Goal: Transaction & Acquisition: Purchase product/service

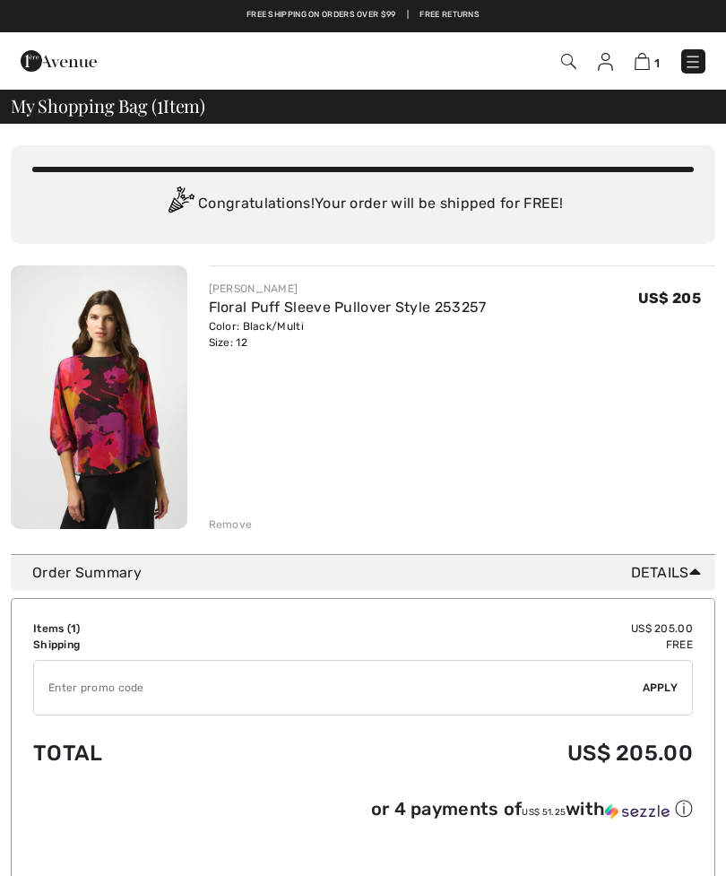
click at [256, 313] on link "Floral Puff Sleeve Pullover Style 253257" at bounding box center [348, 307] width 278 height 17
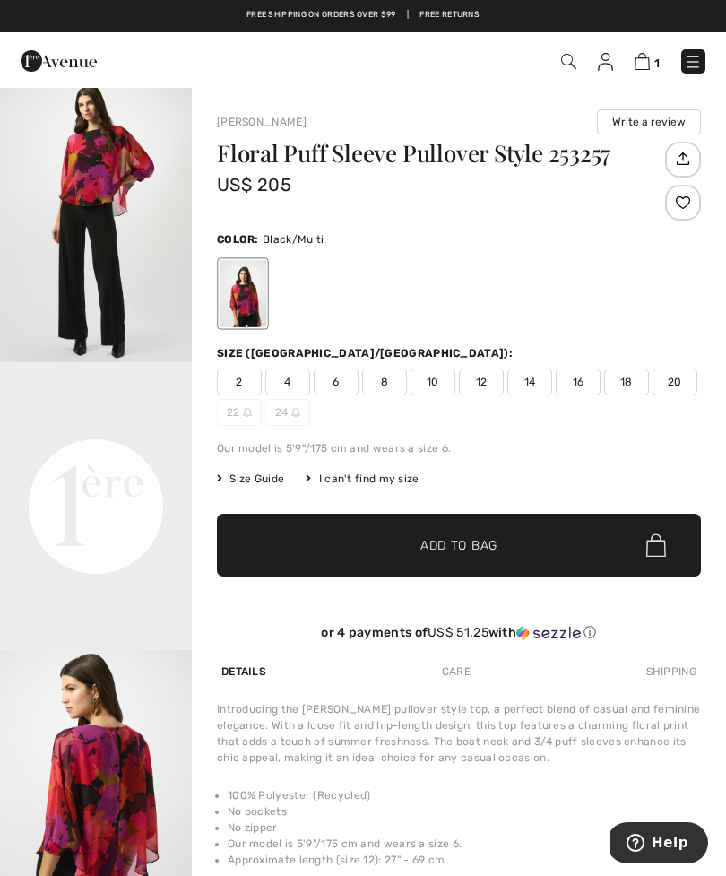
scroll to position [310, 0]
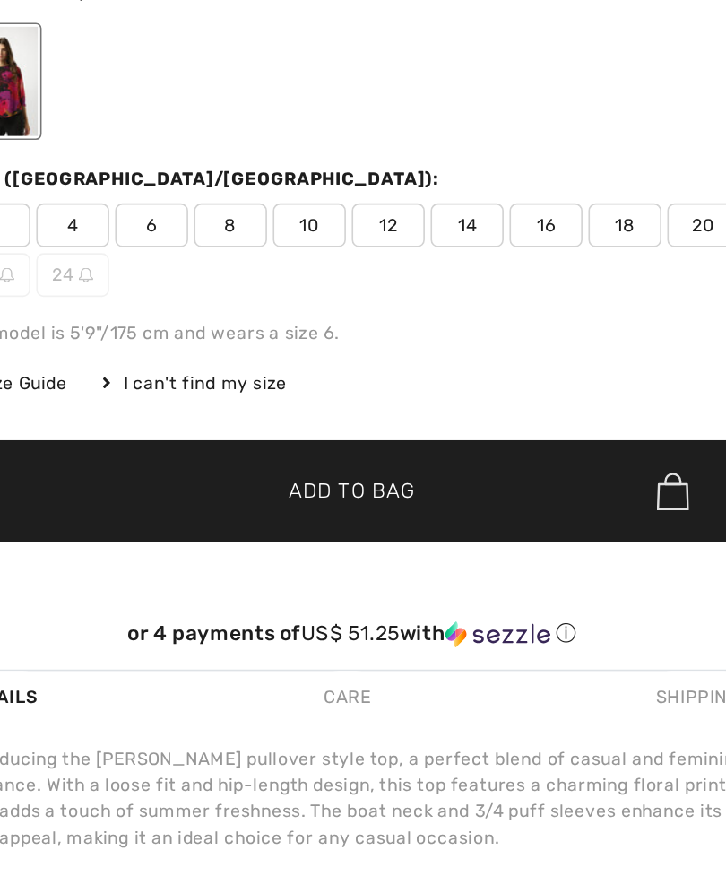
click at [507, 368] on span "14" at bounding box center [529, 381] width 45 height 27
click at [420, 536] on span "Add to Bag" at bounding box center [458, 545] width 77 height 19
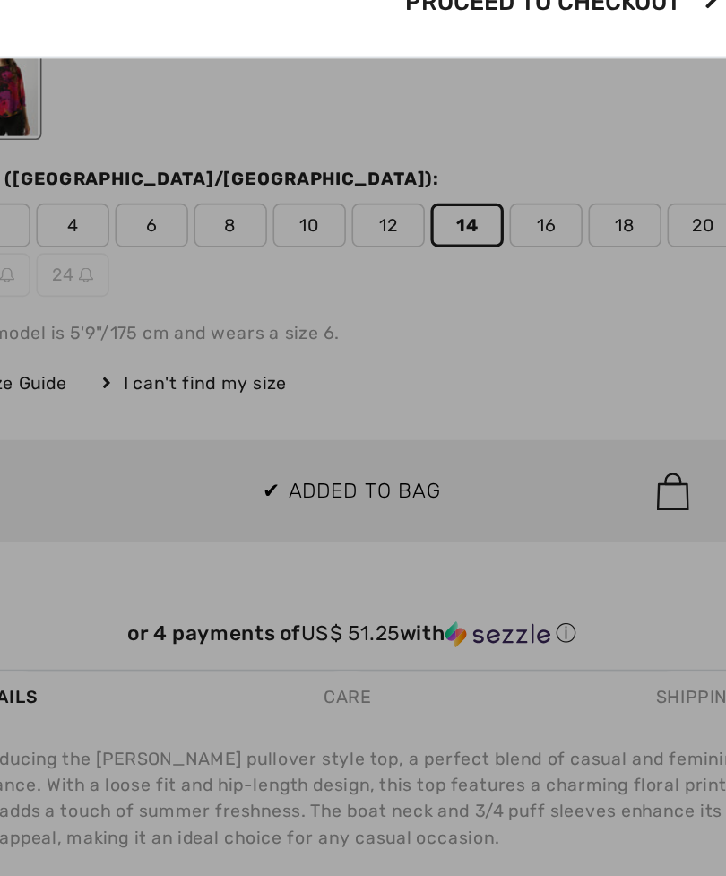
scroll to position [0, 0]
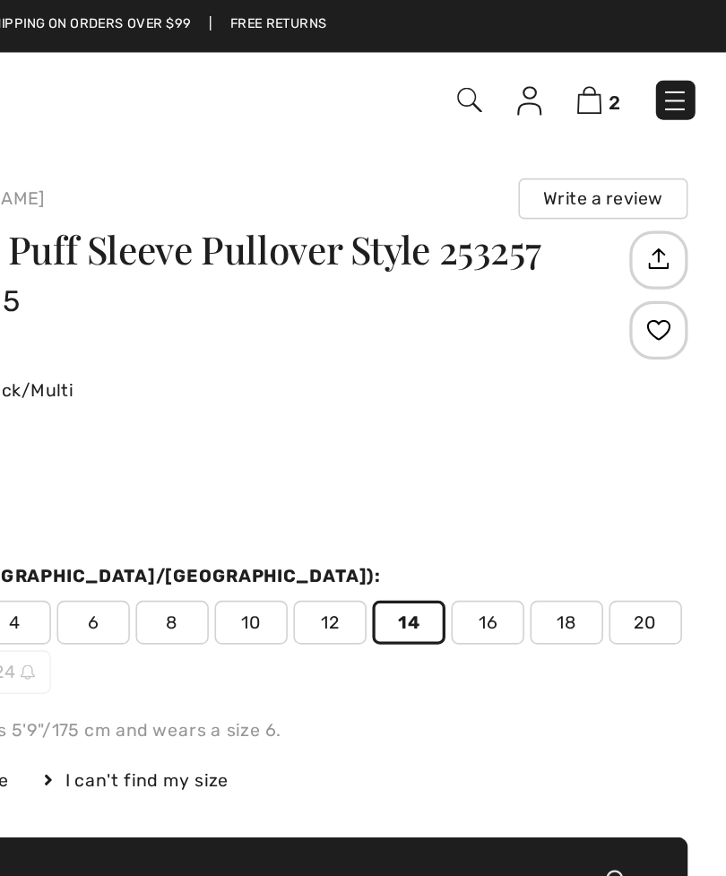
click at [633, 65] on img at bounding box center [640, 61] width 15 height 17
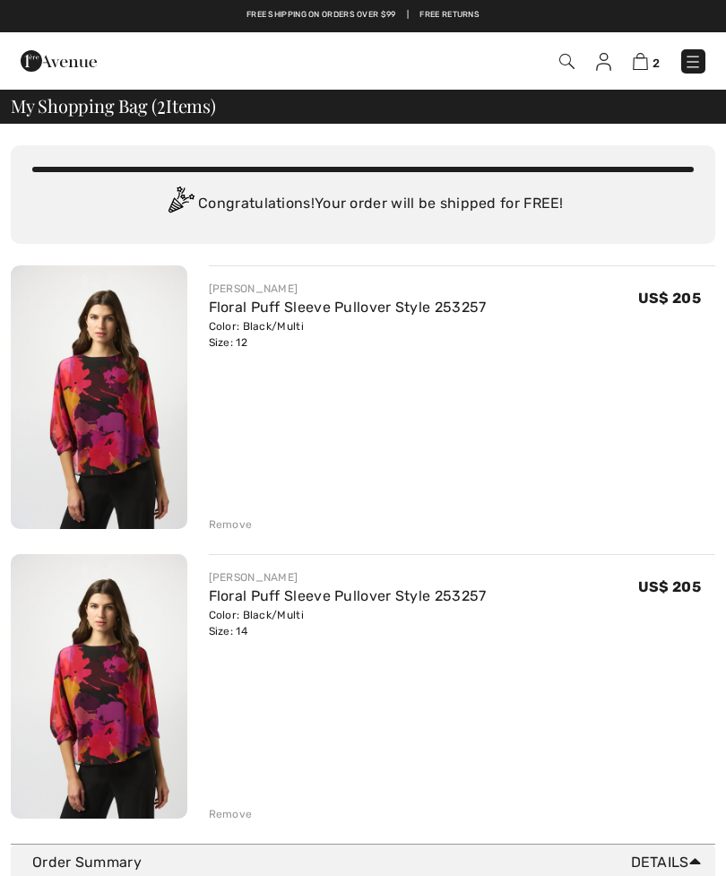
click at [223, 527] on div "Remove" at bounding box center [231, 524] width 44 height 16
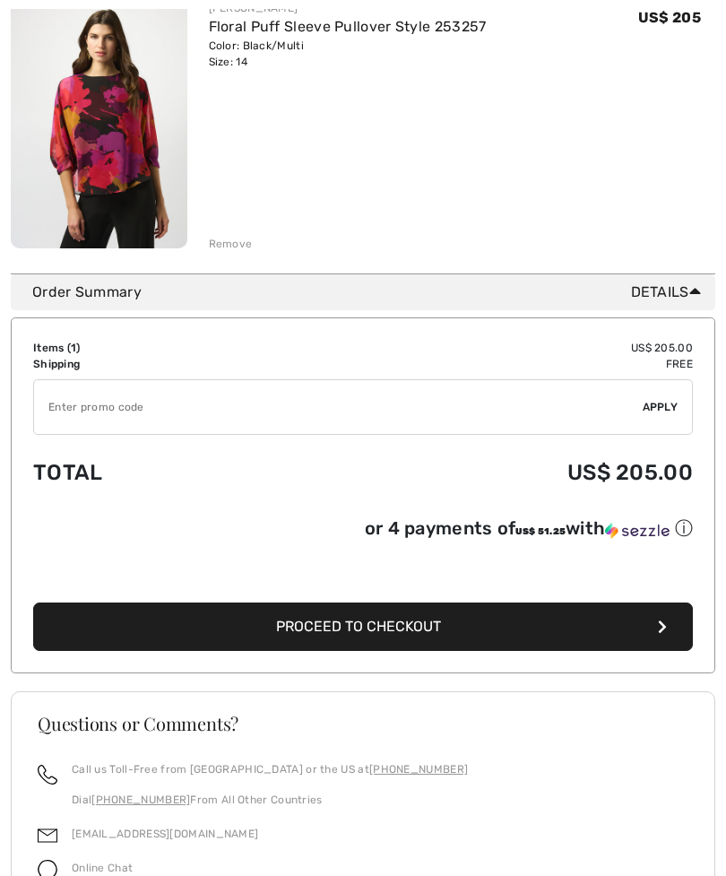
scroll to position [282, 0]
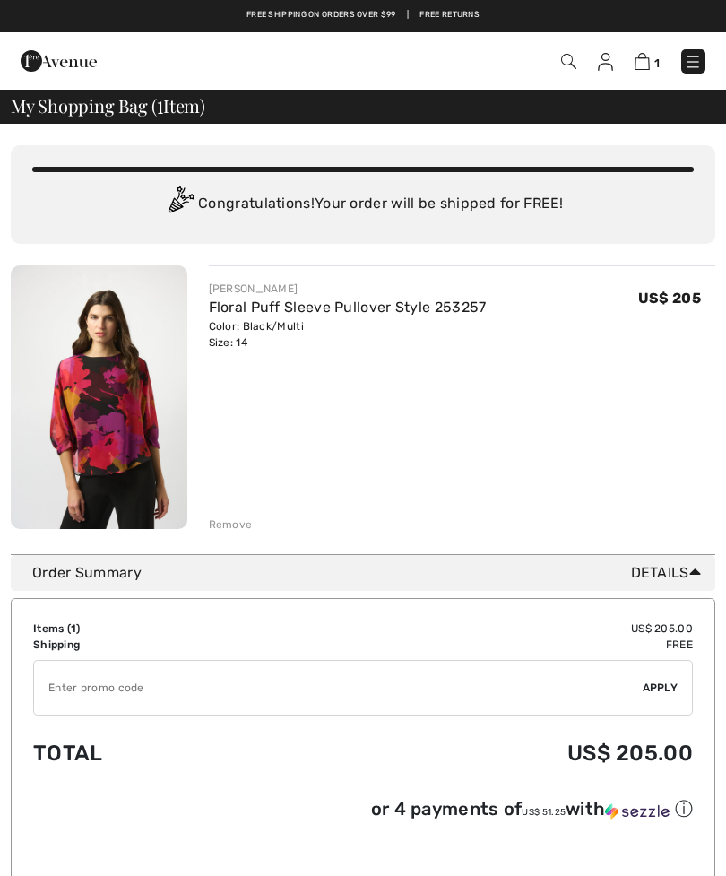
click at [608, 63] on img at bounding box center [605, 62] width 15 height 18
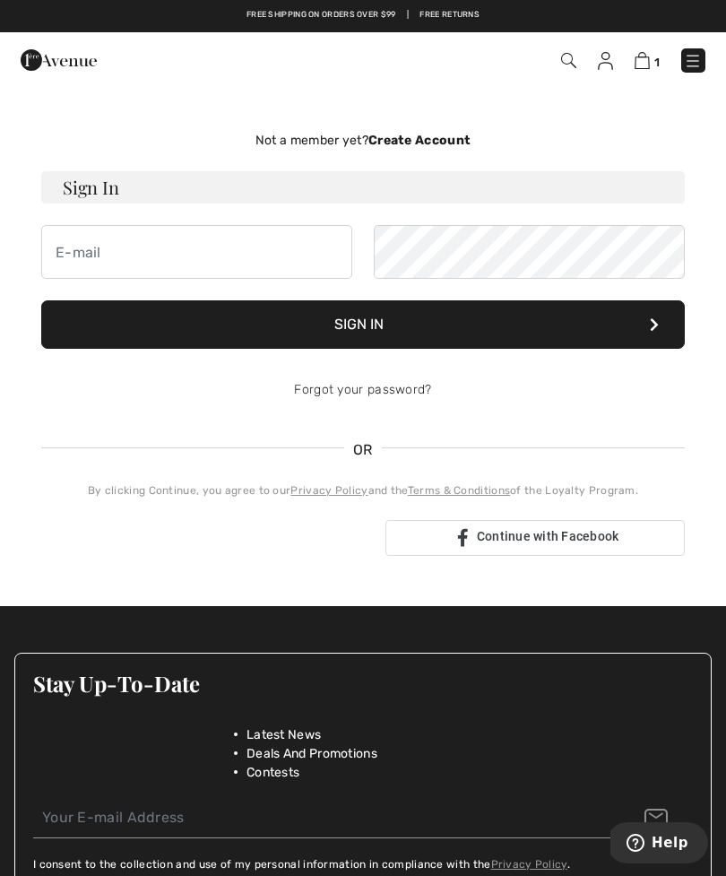
click at [95, 255] on input "email" at bounding box center [196, 252] width 311 height 54
type input "Bcarmichael38@gmail.com"
click at [363, 325] on button "Sign In" at bounding box center [363, 324] width 644 height 48
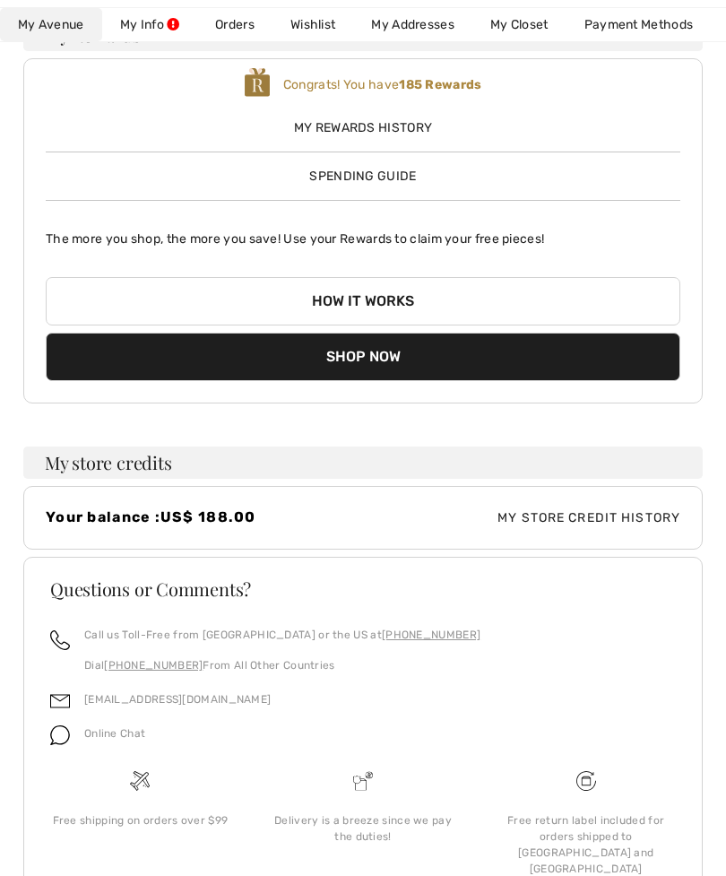
scroll to position [203, 0]
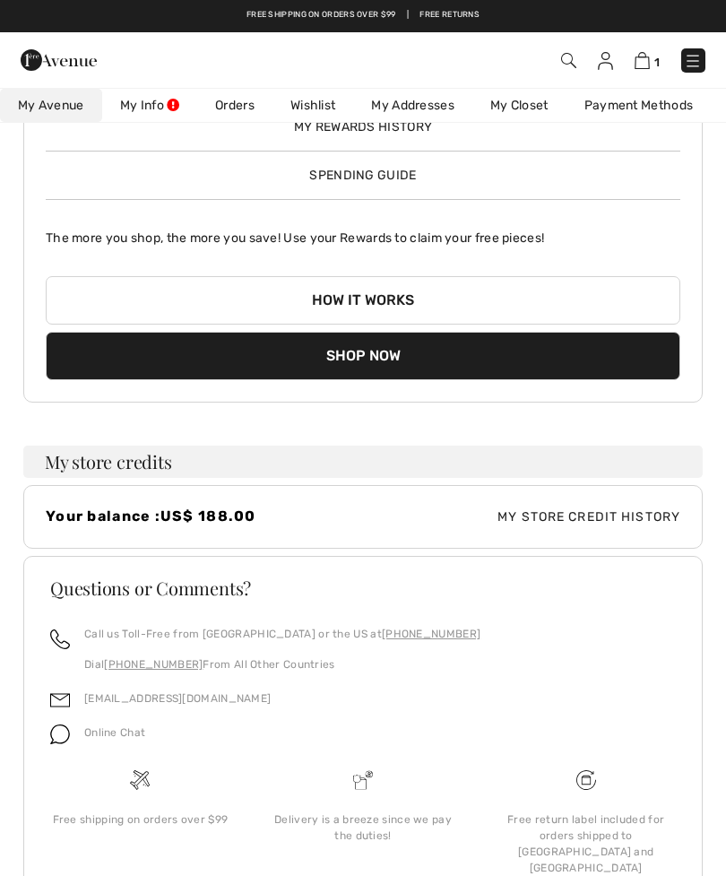
click at [432, 350] on button "Shop Now" at bounding box center [363, 356] width 635 height 48
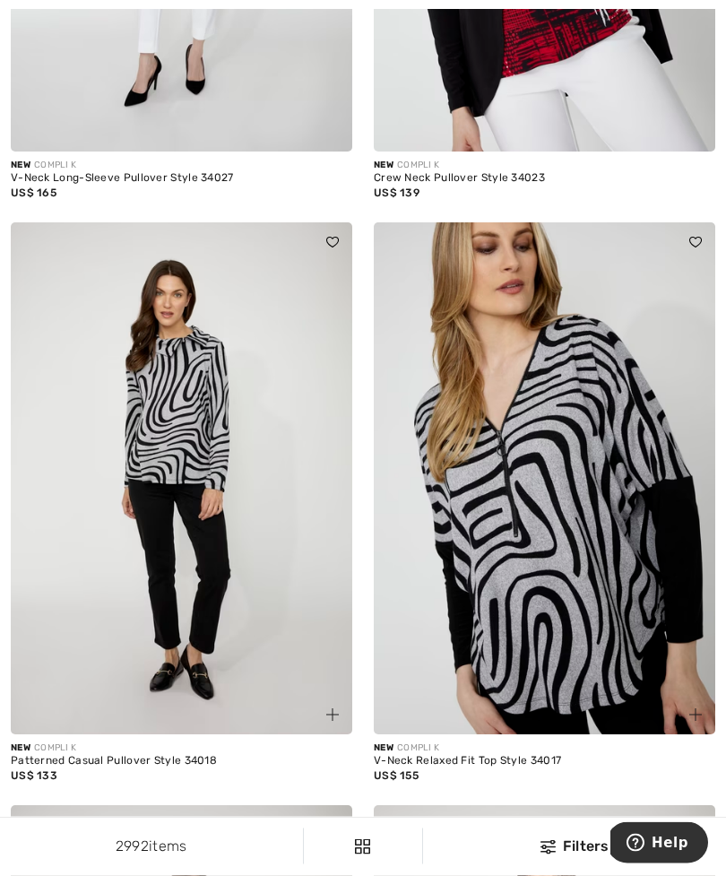
scroll to position [1751, 0]
click at [603, 602] on img at bounding box center [545, 478] width 342 height 513
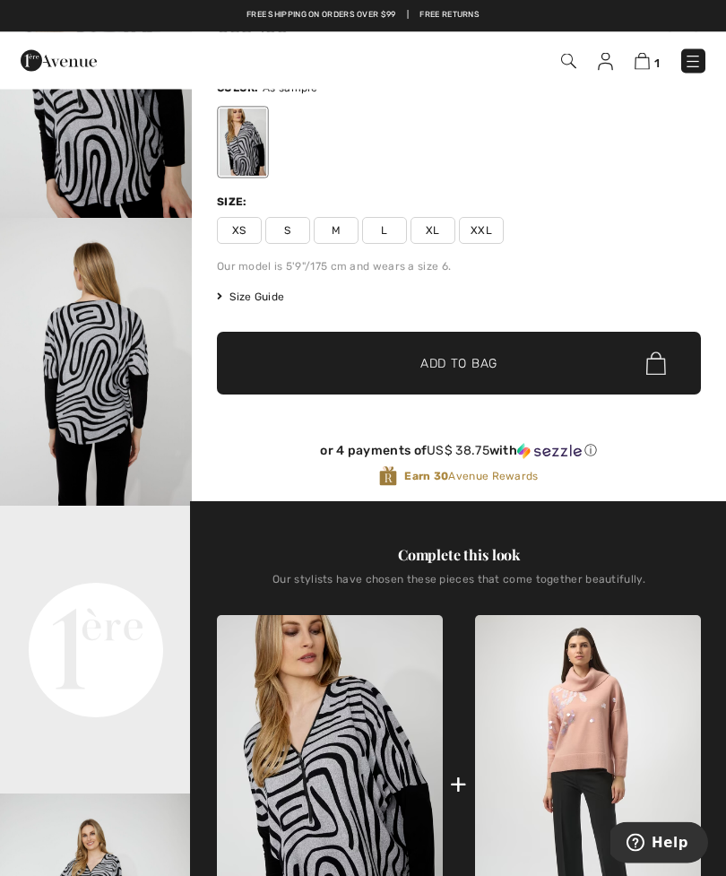
click at [647, 65] on img at bounding box center [642, 61] width 15 height 17
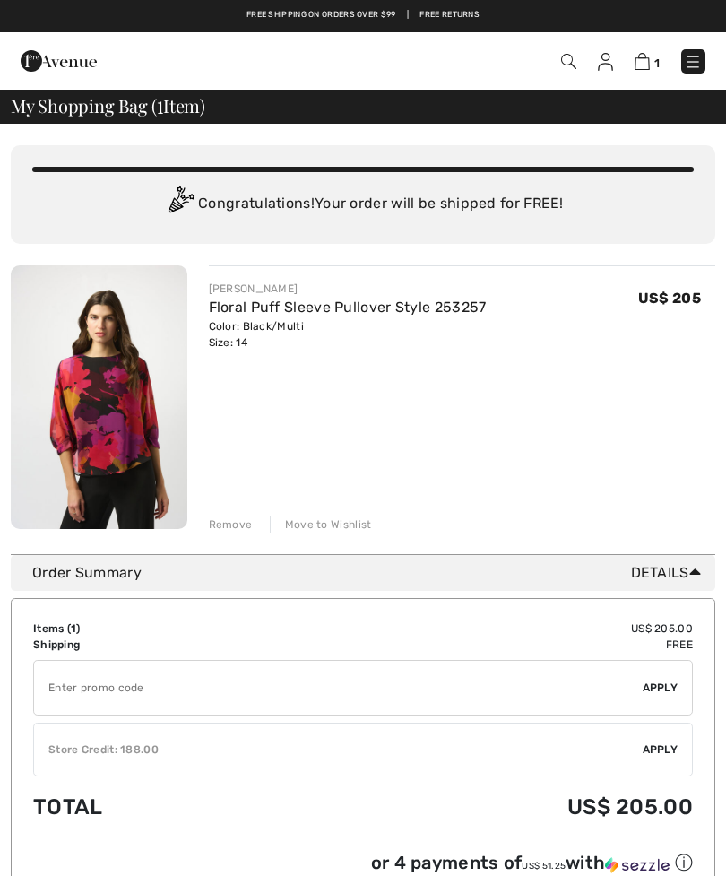
click at [377, 755] on div "Store Credit: 188.00" at bounding box center [338, 749] width 609 height 16
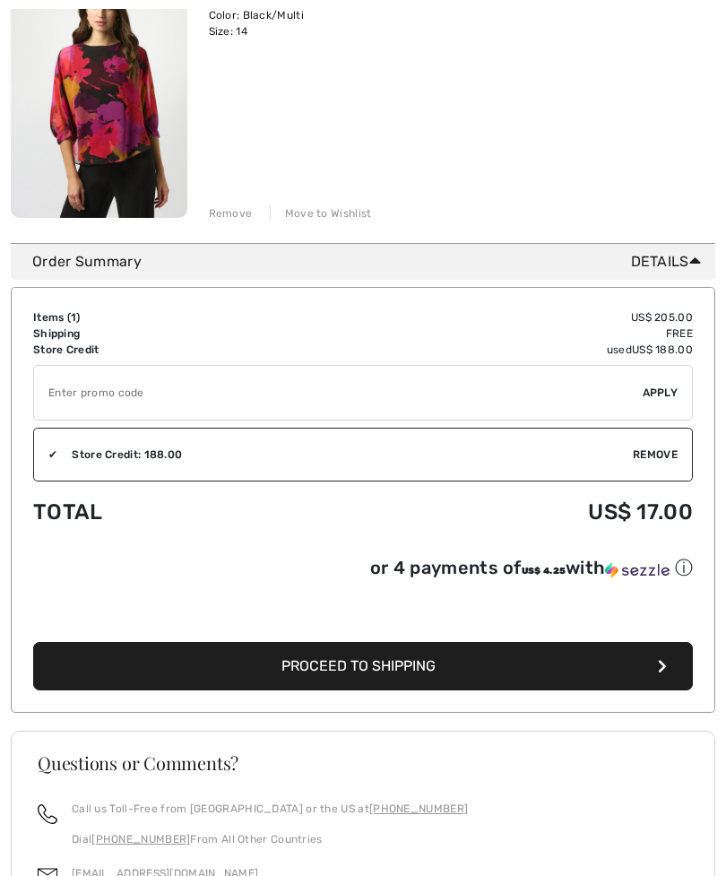
scroll to position [312, 0]
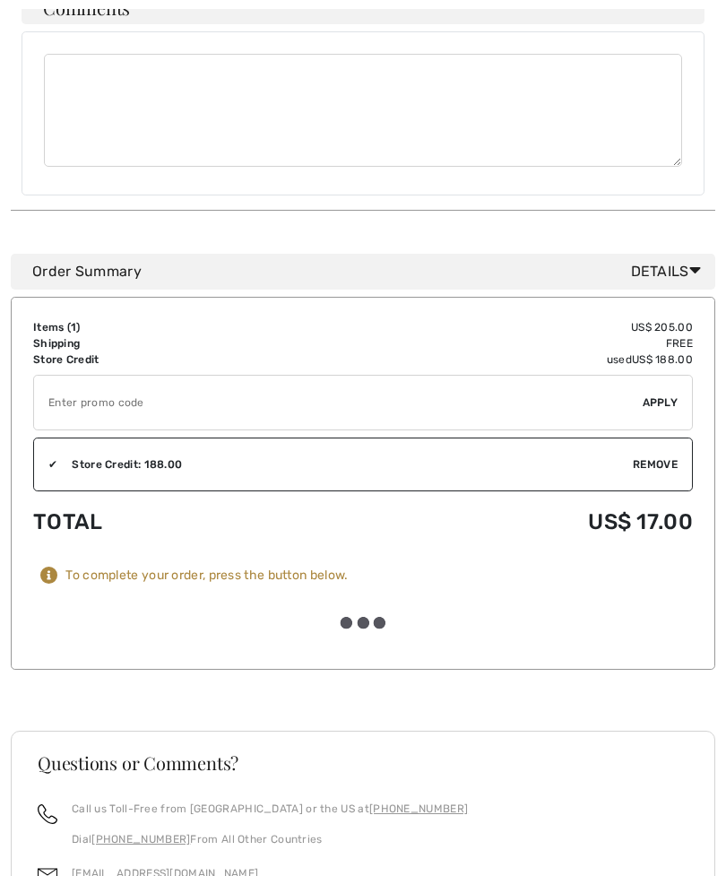
scroll to position [835, 0]
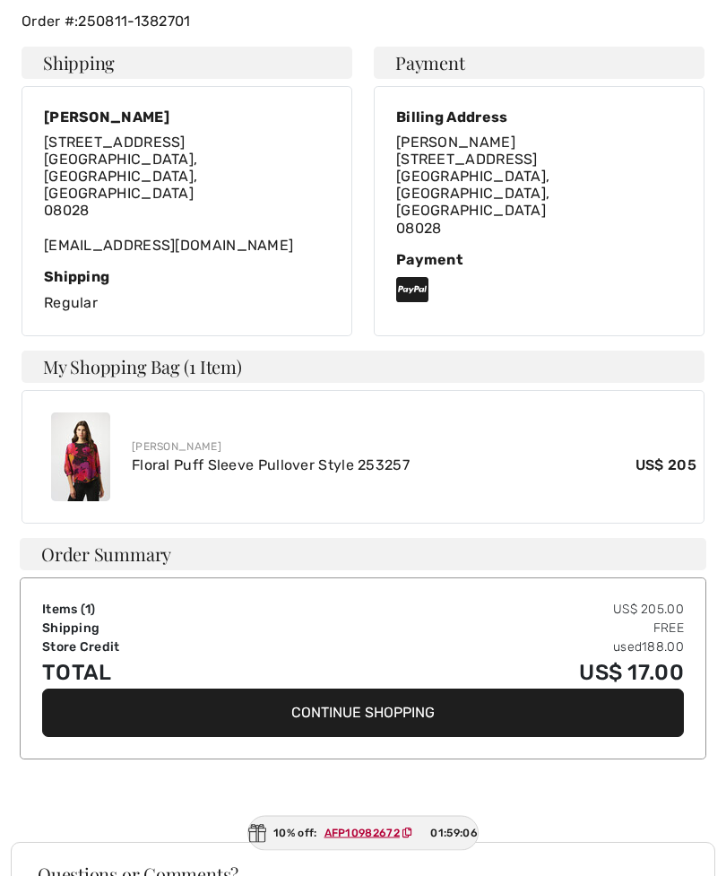
scroll to position [386, 0]
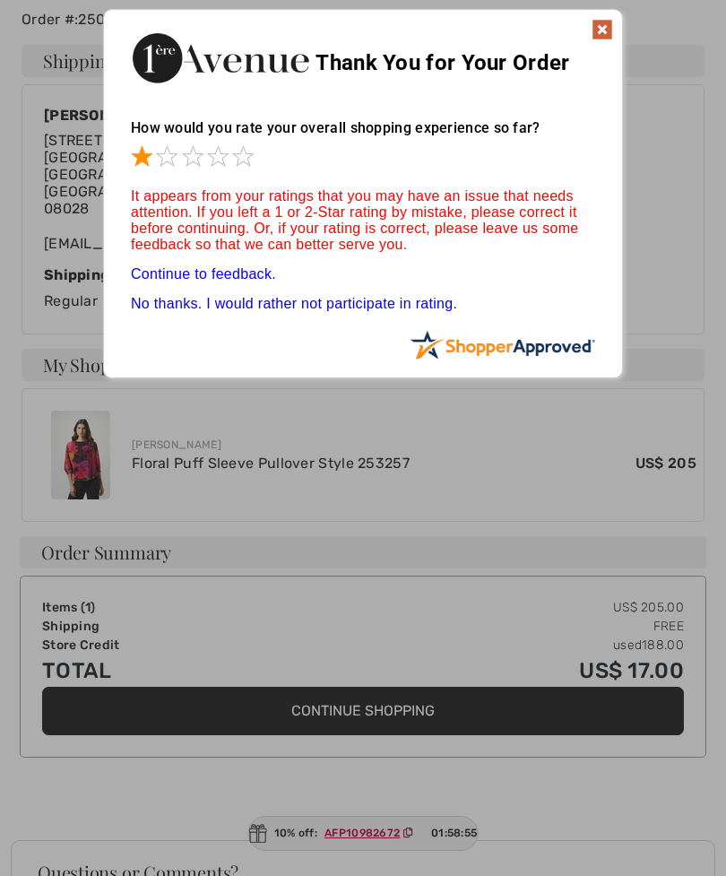
click at [163, 160] on span at bounding box center [167, 156] width 22 height 22
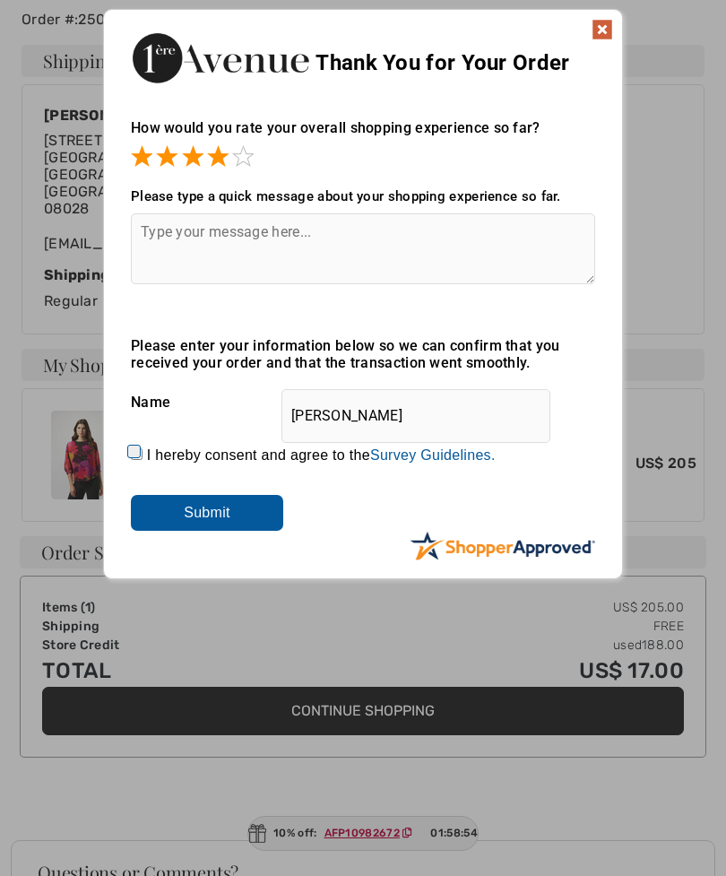
click at [225, 157] on span at bounding box center [218, 156] width 22 height 22
click at [251, 161] on span at bounding box center [243, 156] width 22 height 22
click at [229, 515] on input "Submit" at bounding box center [207, 513] width 152 height 36
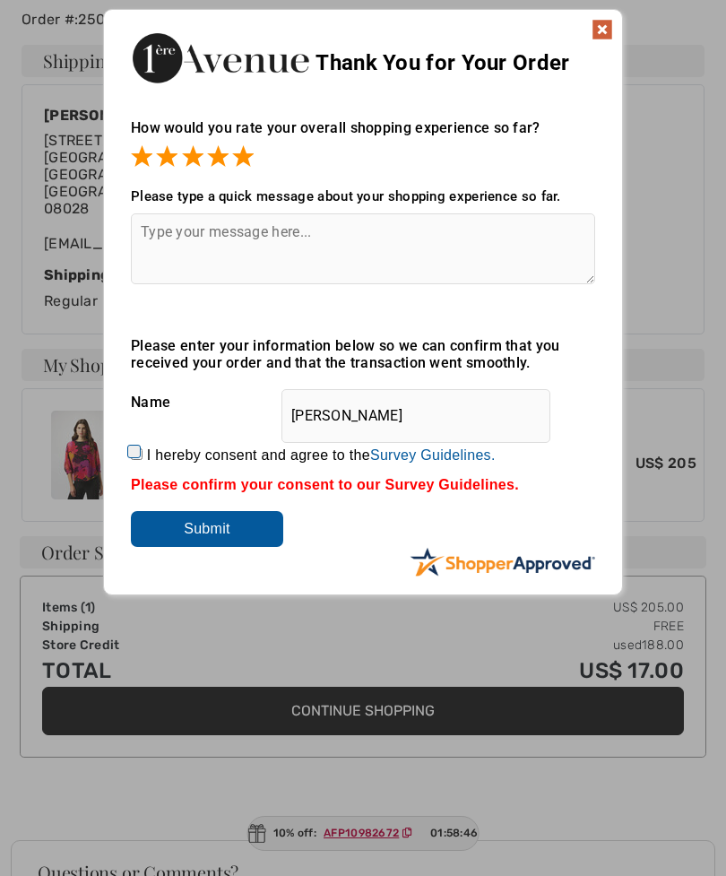
click at [604, 33] on img at bounding box center [603, 30] width 22 height 22
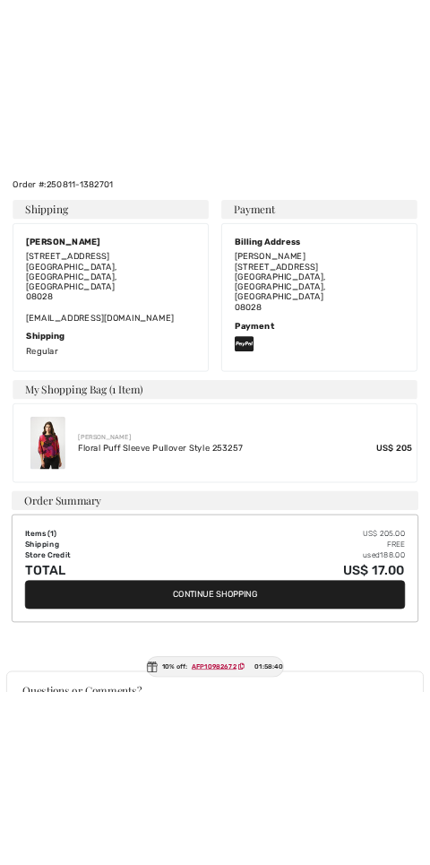
scroll to position [658, 0]
